Goal: Transaction & Acquisition: Purchase product/service

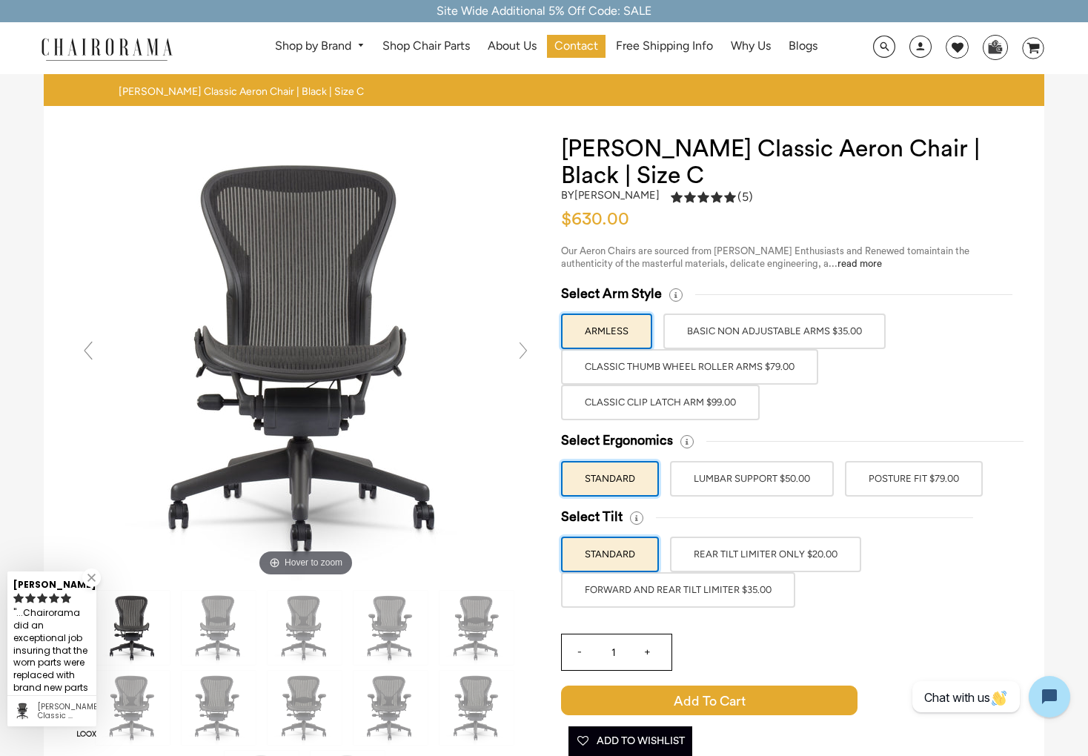
click at [707, 370] on label "Classic Thumb Wheel Roller Arms $79.00" at bounding box center [689, 367] width 257 height 36
click at [0, 0] on input "Classic Thumb Wheel Roller Arms $79.00" at bounding box center [0, 0] width 0 height 0
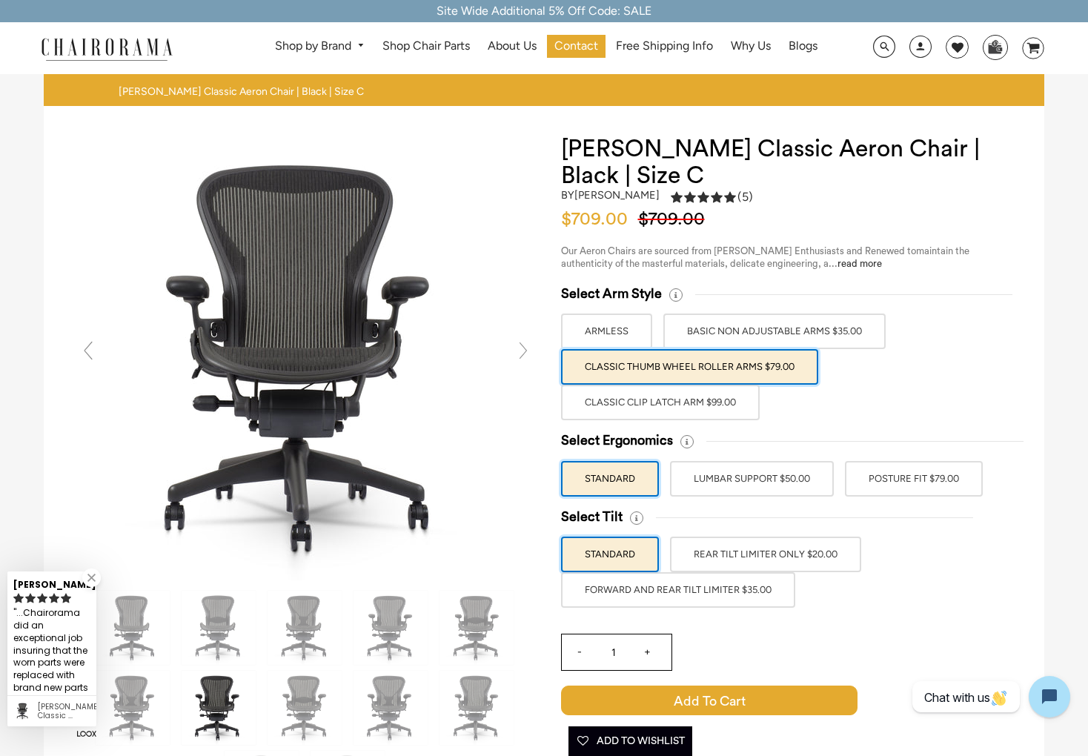
click at [529, 350] on link at bounding box center [524, 351] width 30 height 30
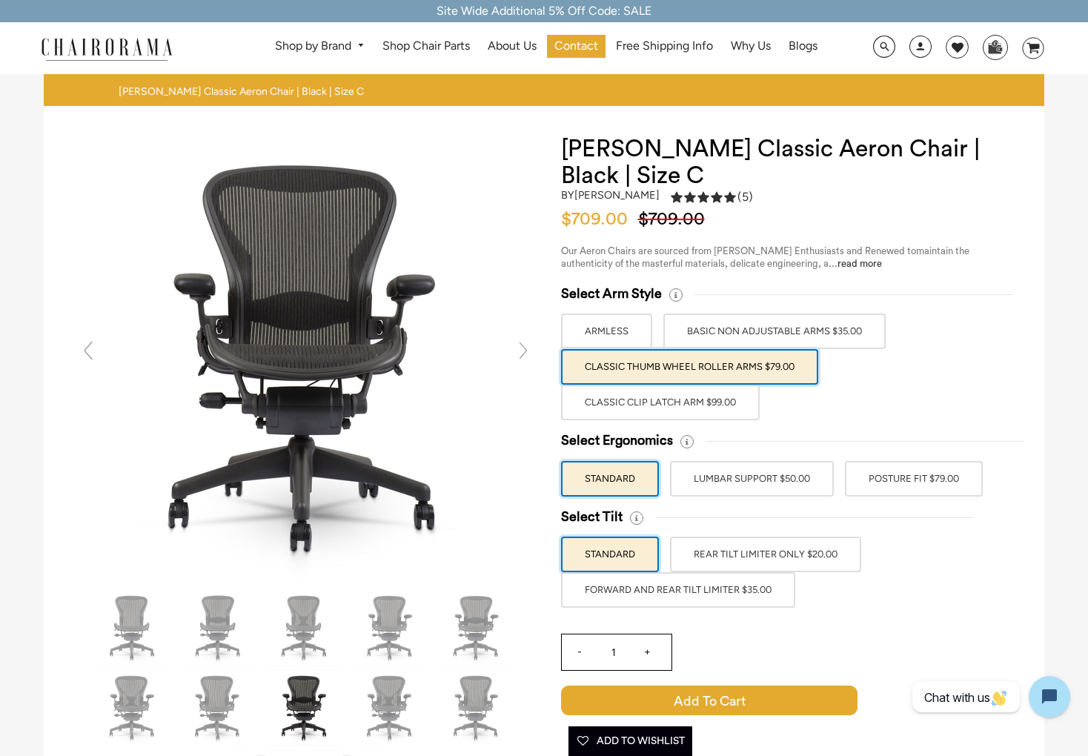
click at [529, 350] on link at bounding box center [524, 351] width 30 height 30
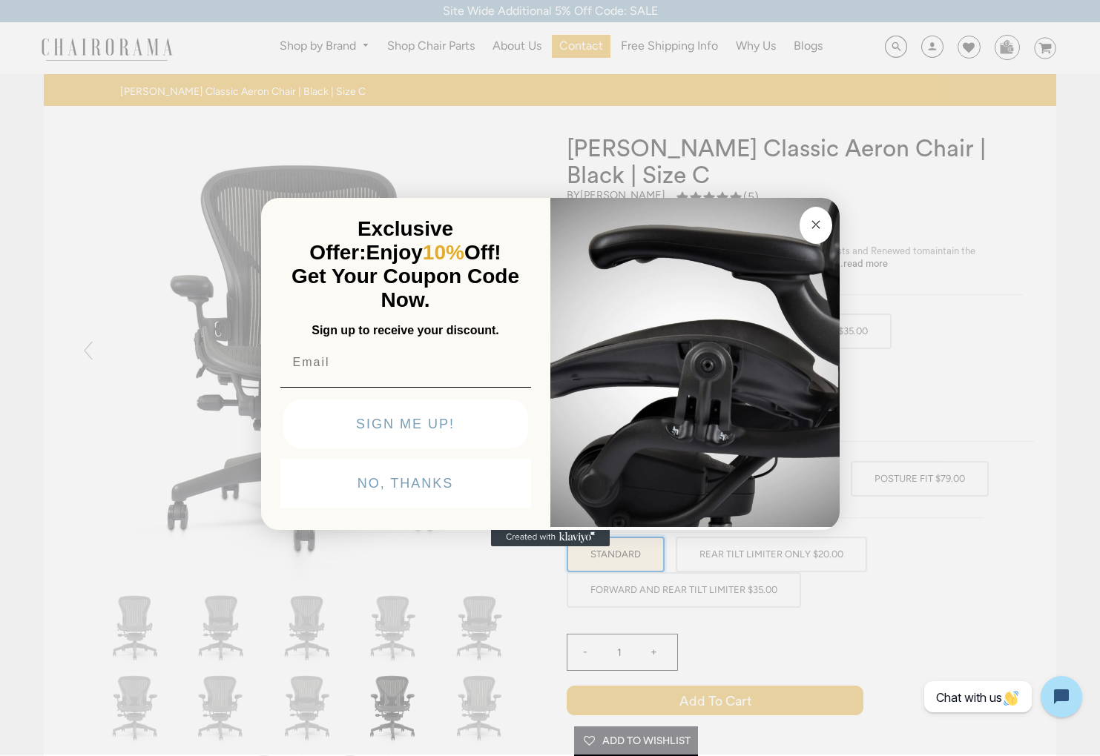
click at [830, 221] on button "Close dialog" at bounding box center [815, 225] width 33 height 37
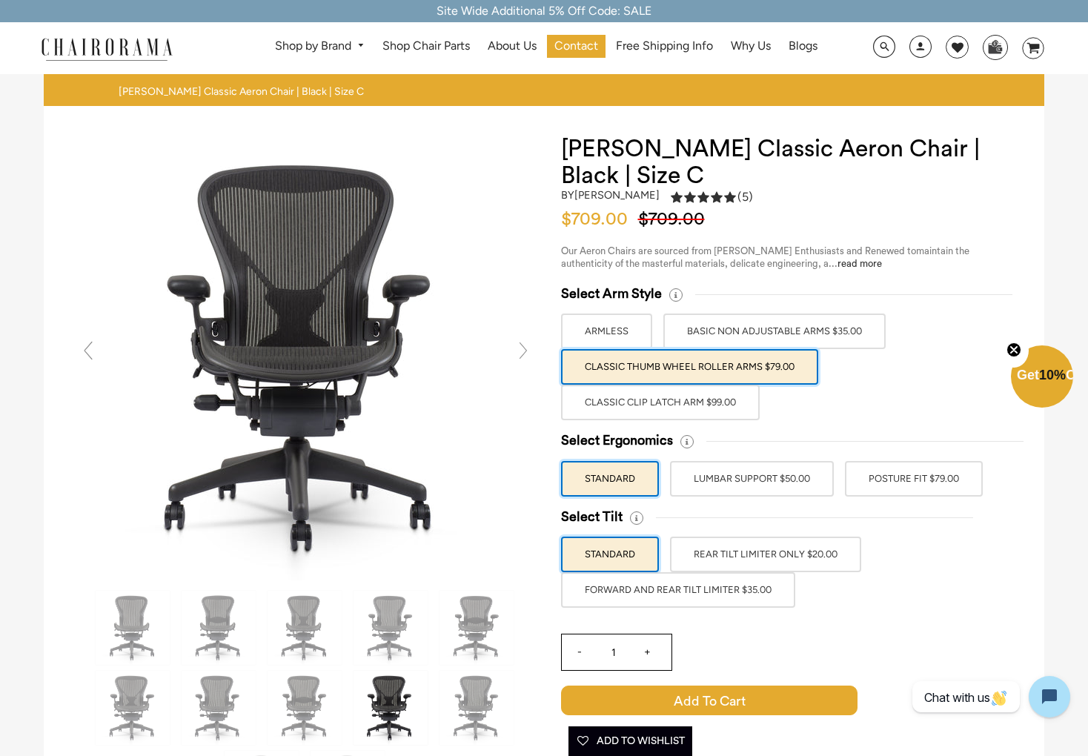
click at [522, 357] on link at bounding box center [524, 351] width 30 height 30
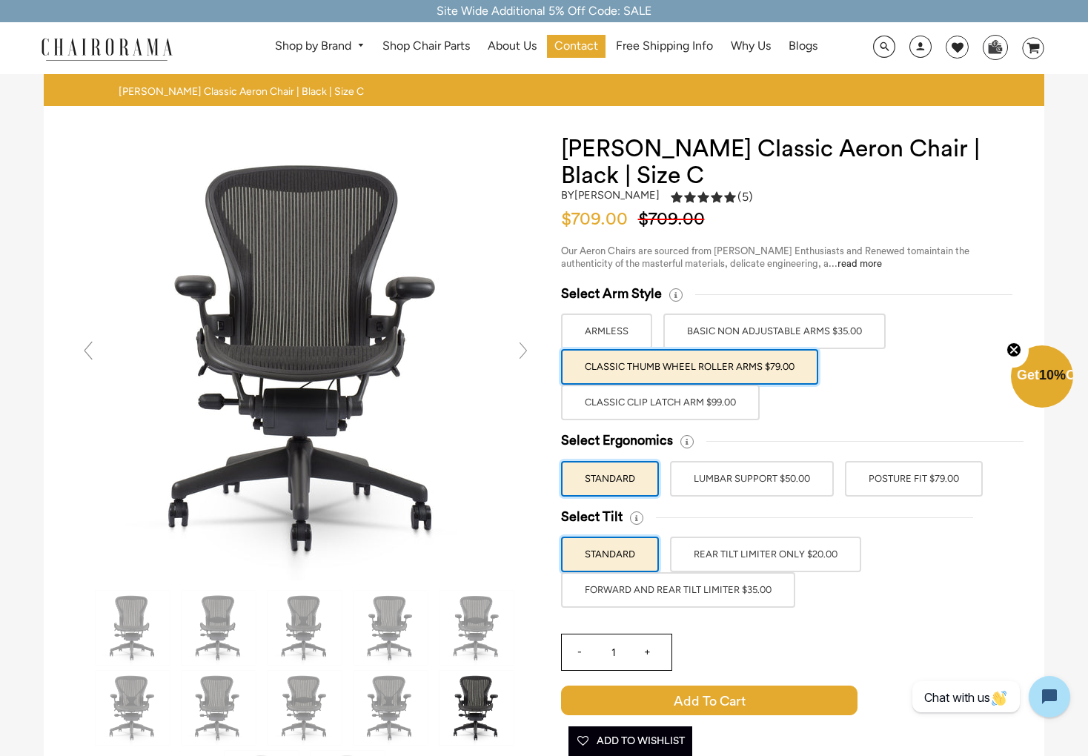
click at [522, 357] on link at bounding box center [524, 351] width 30 height 30
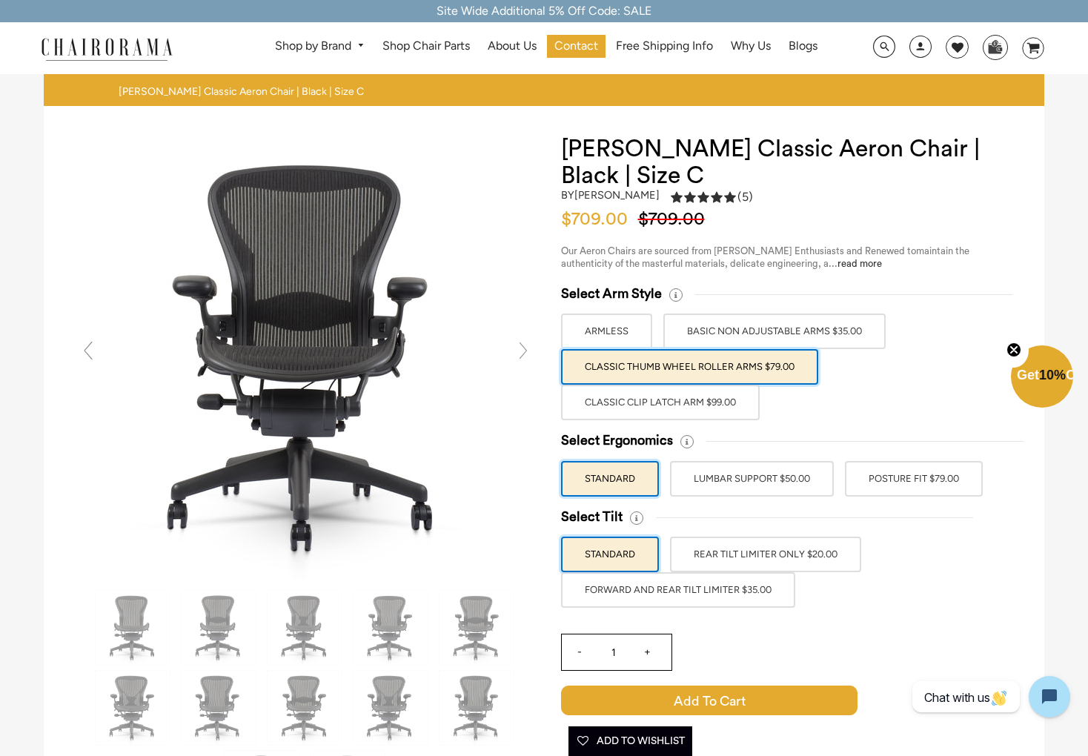
click at [522, 357] on link at bounding box center [524, 351] width 30 height 30
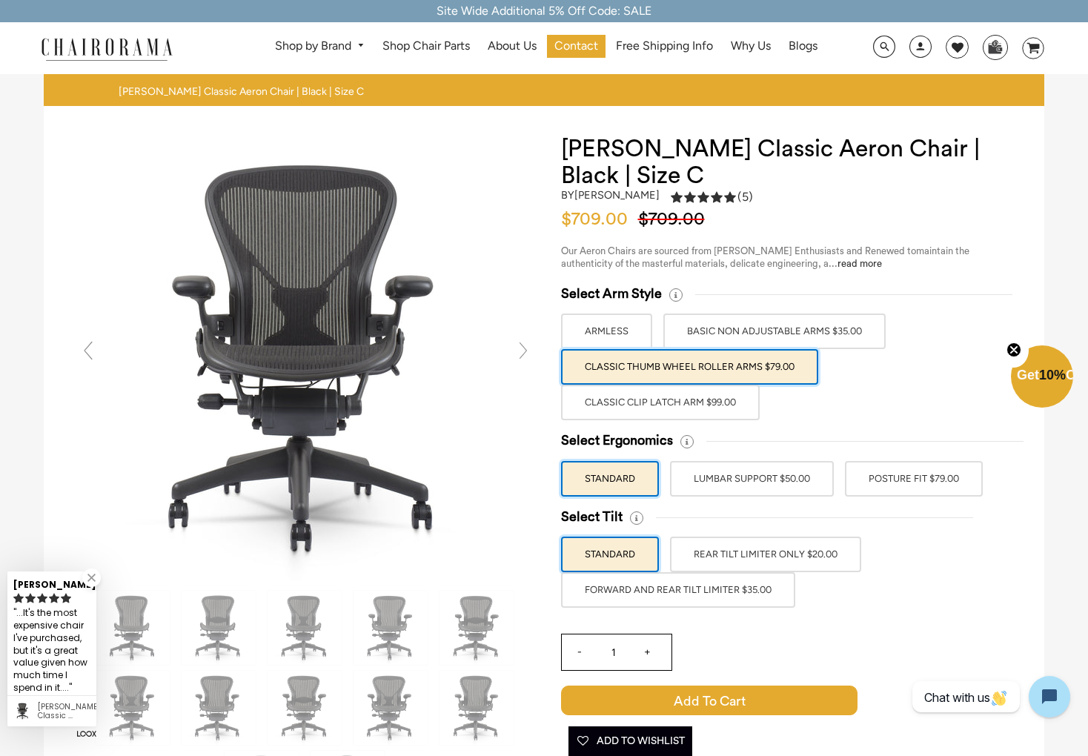
click at [522, 357] on link at bounding box center [524, 351] width 30 height 30
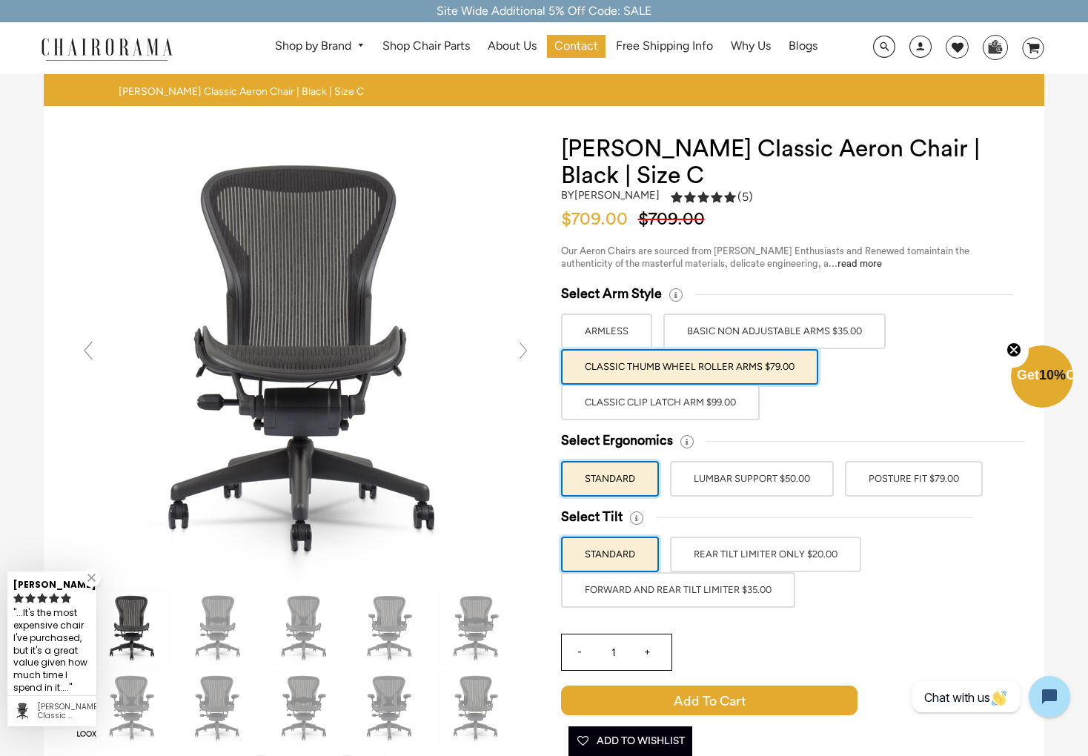
click at [522, 357] on link at bounding box center [524, 351] width 30 height 30
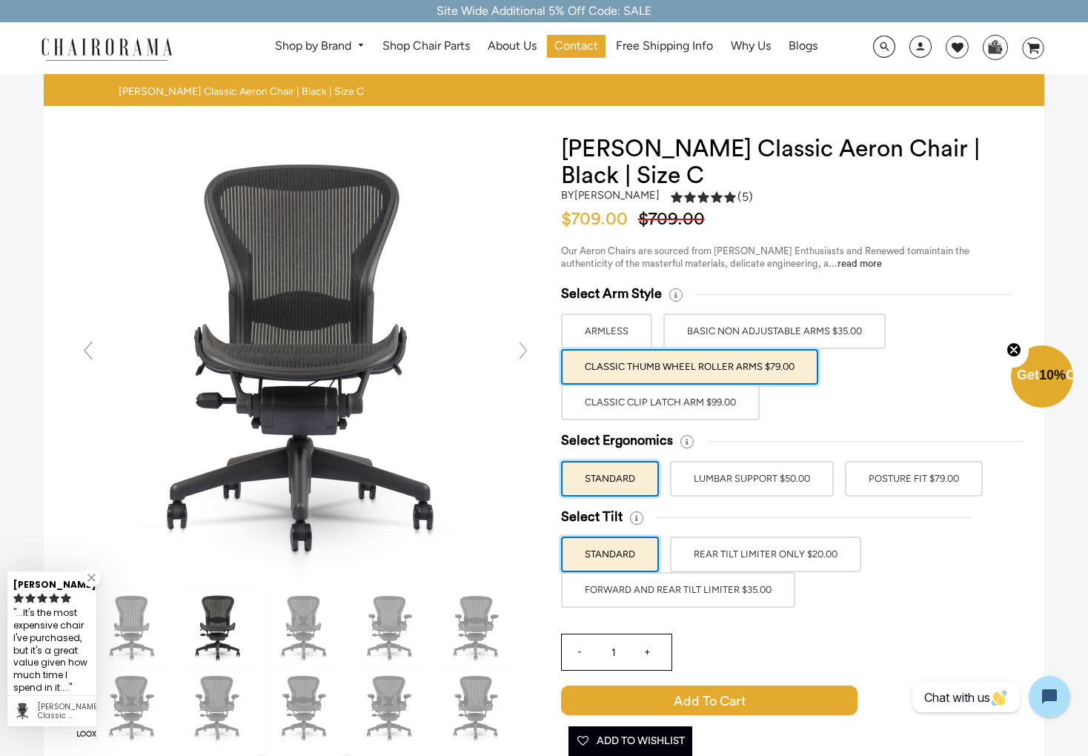
click at [930, 480] on label "POSTURE FIT $79.00" at bounding box center [914, 479] width 138 height 36
click at [0, 0] on input "POSTURE FIT $79.00" at bounding box center [0, 0] width 0 height 0
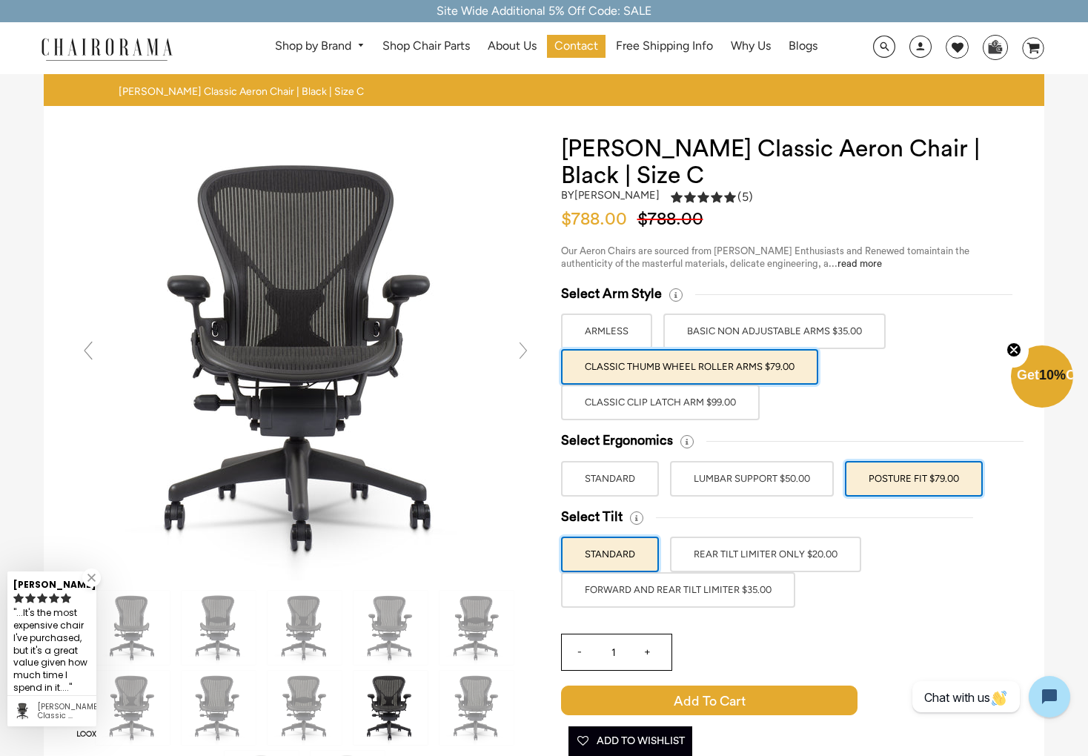
click at [804, 473] on label "LUMBAR SUPPORT $50.00" at bounding box center [752, 479] width 164 height 36
click at [0, 0] on input "LUMBAR SUPPORT $50.00" at bounding box center [0, 0] width 0 height 0
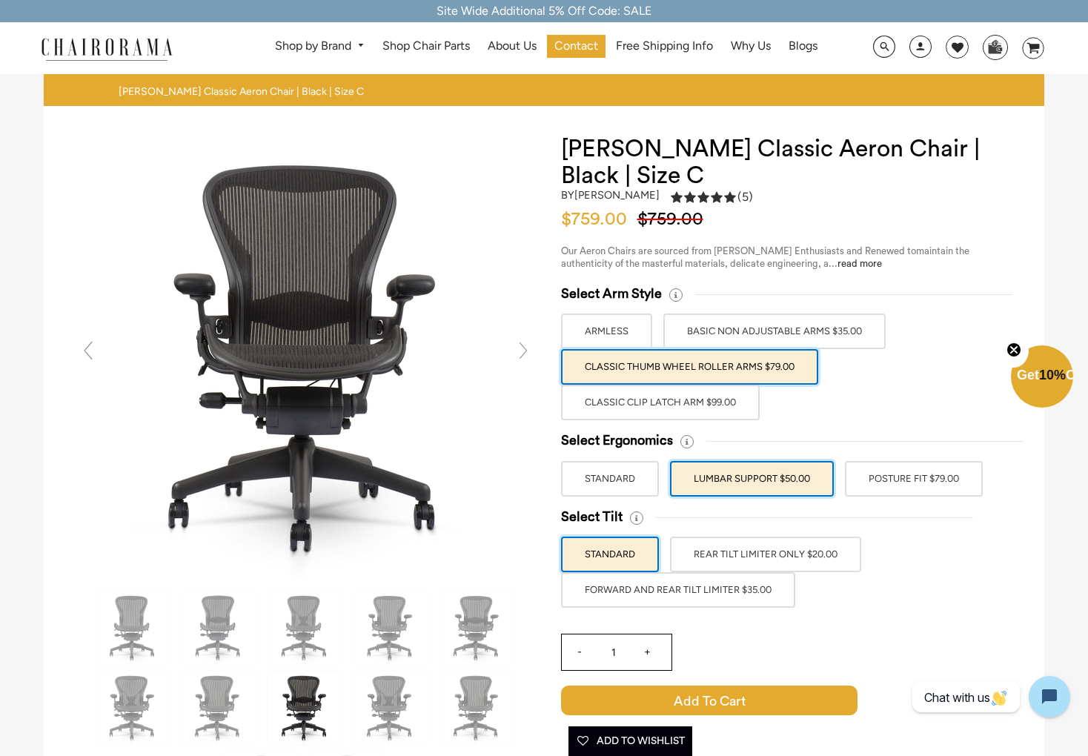
click at [913, 475] on label "POSTURE FIT $79.00" at bounding box center [914, 479] width 138 height 36
click at [0, 0] on input "POSTURE FIT $79.00" at bounding box center [0, 0] width 0 height 0
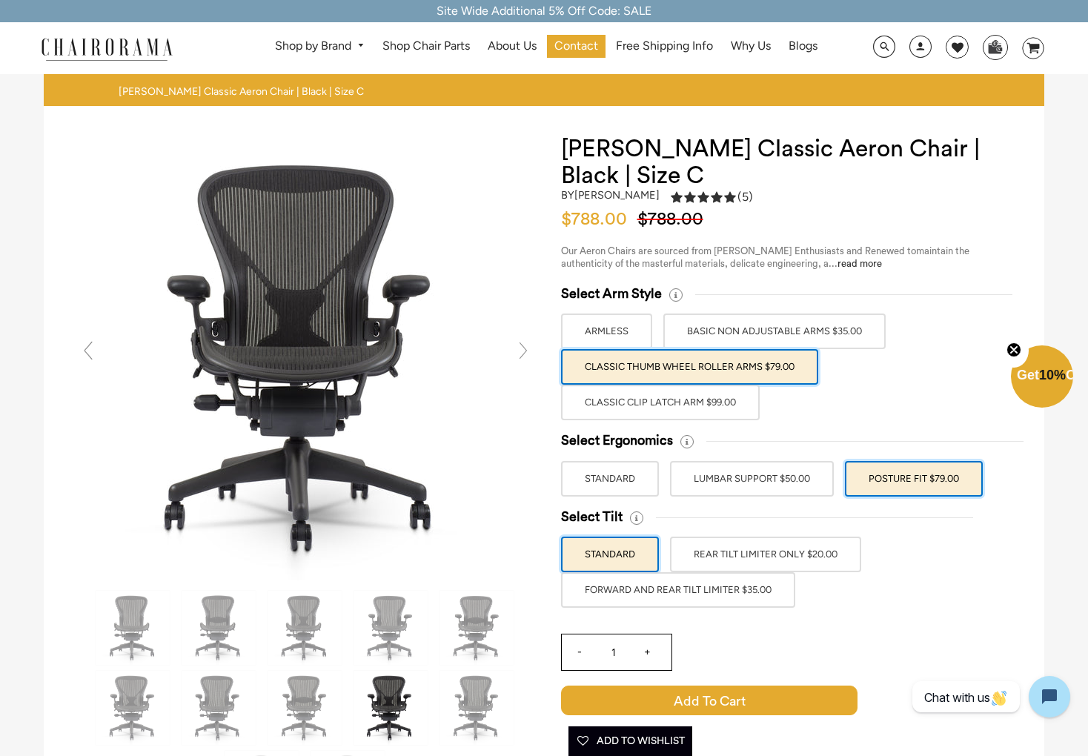
click at [797, 555] on label "REAR TILT LIMITER ONLY $20.00" at bounding box center [765, 555] width 191 height 36
click at [0, 0] on input "REAR TILT LIMITER ONLY $20.00" at bounding box center [0, 0] width 0 height 0
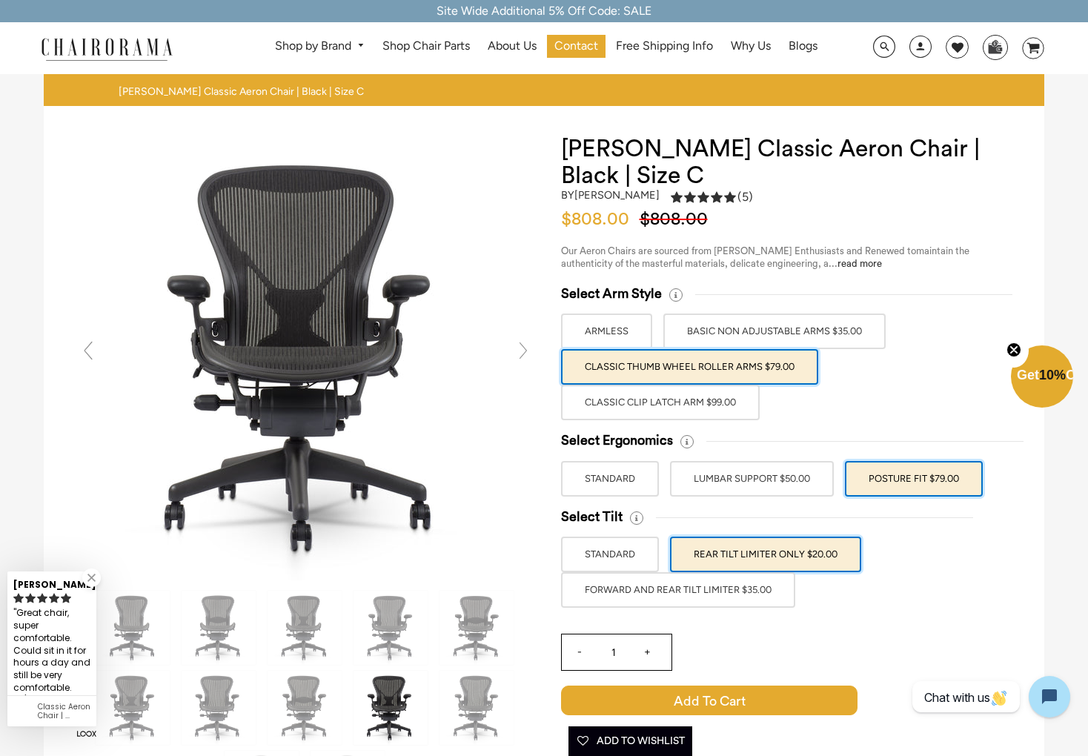
click at [690, 405] on label "Classic Clip Latch Arm $99.00" at bounding box center [660, 403] width 199 height 36
click at [0, 0] on input "Classic Clip Latch Arm $99.00" at bounding box center [0, 0] width 0 height 0
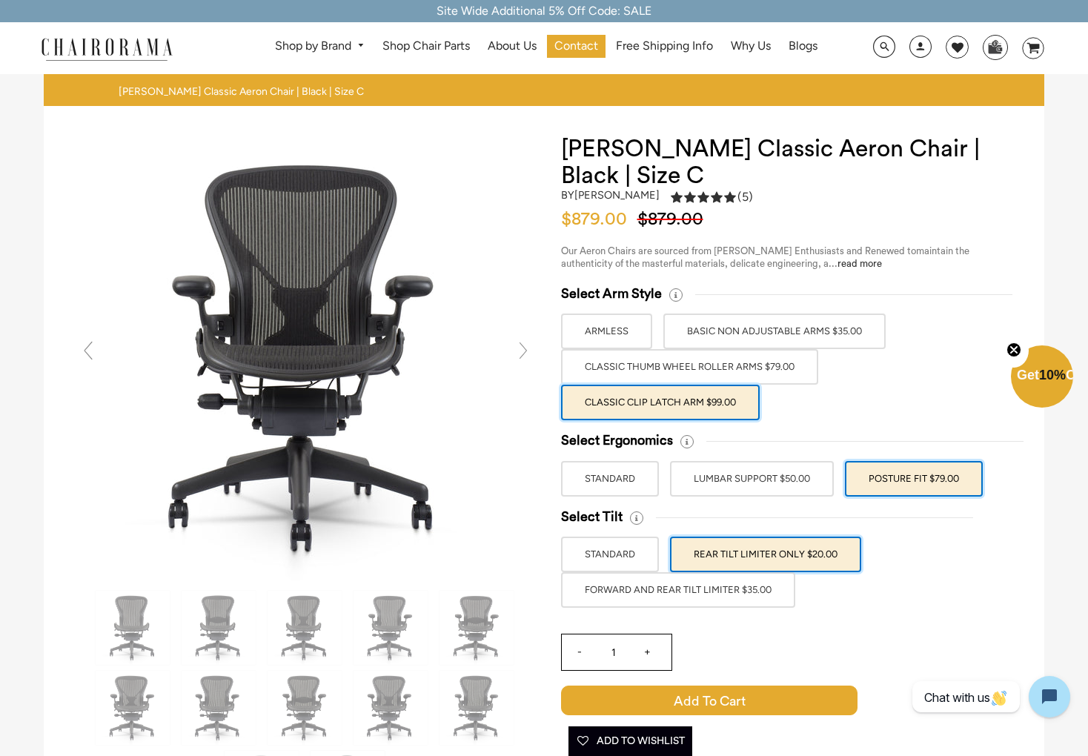
click at [696, 367] on label "Classic Thumb Wheel Roller Arms $79.00" at bounding box center [689, 367] width 257 height 36
click at [0, 0] on input "Classic Thumb Wheel Roller Arms $79.00" at bounding box center [0, 0] width 0 height 0
